Goal: Find contact information: Find contact information

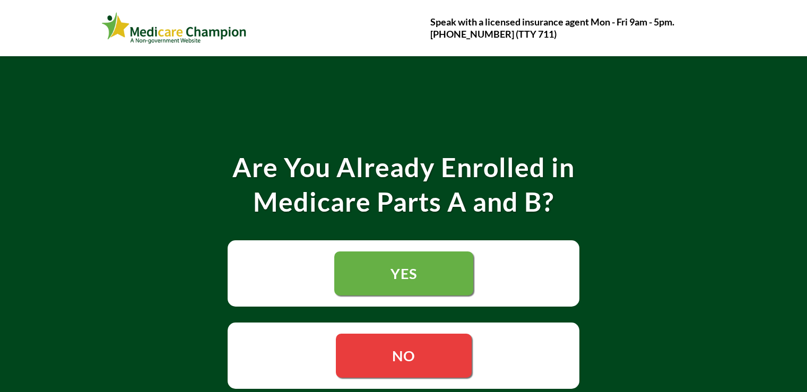
click at [400, 351] on span "NO" at bounding box center [403, 356] width 23 height 18
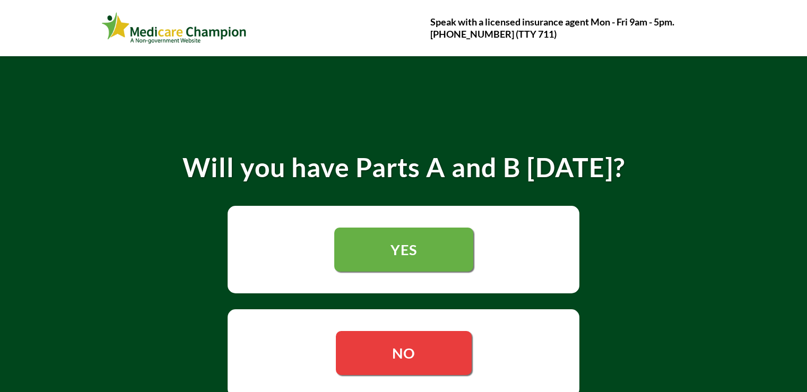
click at [396, 248] on span "YES" at bounding box center [403, 250] width 27 height 18
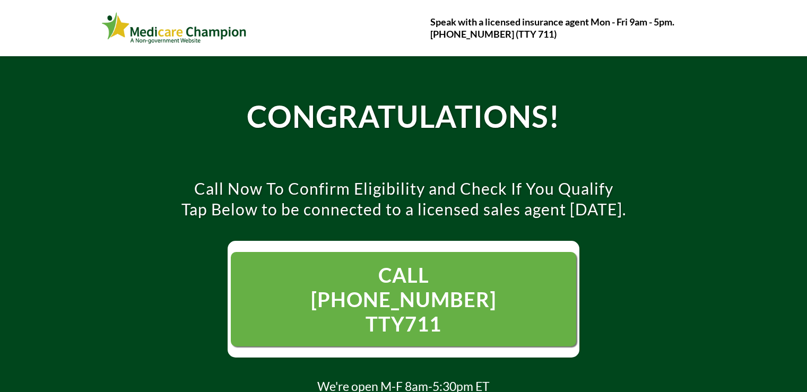
scroll to position [106, 0]
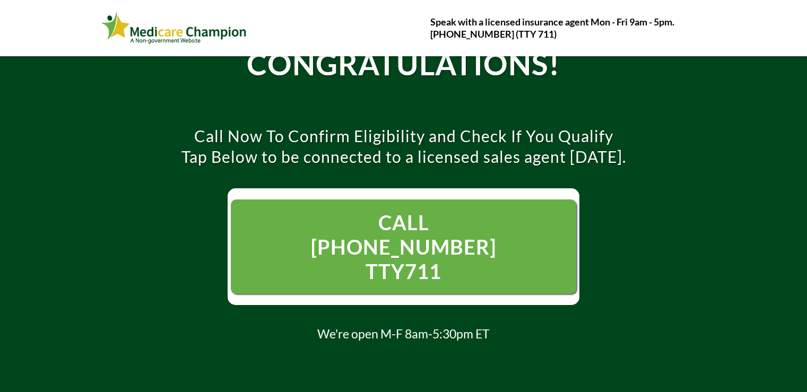
click at [345, 240] on span "CALL [PHONE_NUMBER] TTY711" at bounding box center [403, 247] width 240 height 82
click at [493, 237] on span "CALL [PHONE_NUMBER] TTY711" at bounding box center [403, 246] width 238 height 73
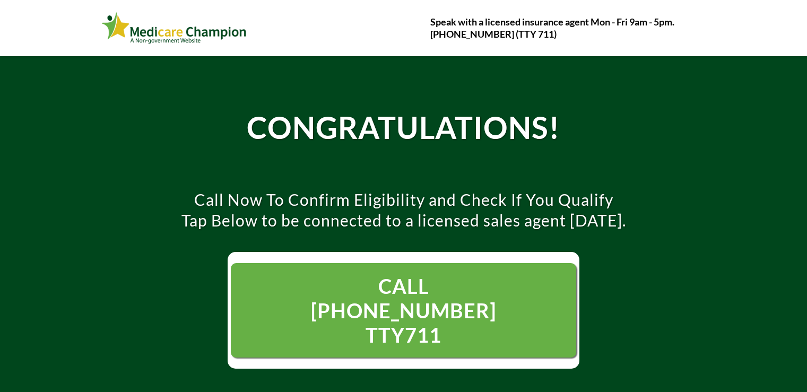
scroll to position [53, 0]
